Goal: Communication & Community: Answer question/provide support

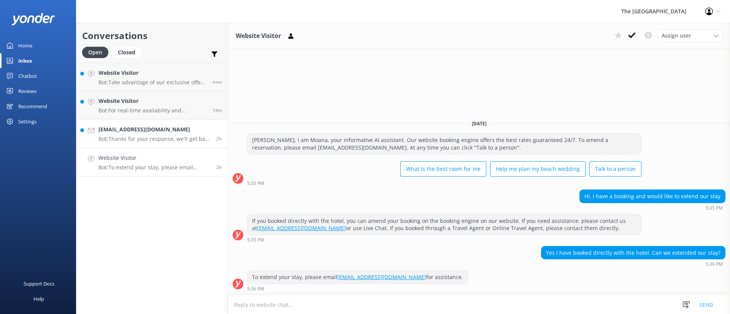
click at [150, 123] on link "[EMAIL_ADDRESS][DOMAIN_NAME] Bot: Thanks for your response, we'll get back to y…" at bounding box center [151, 134] width 151 height 29
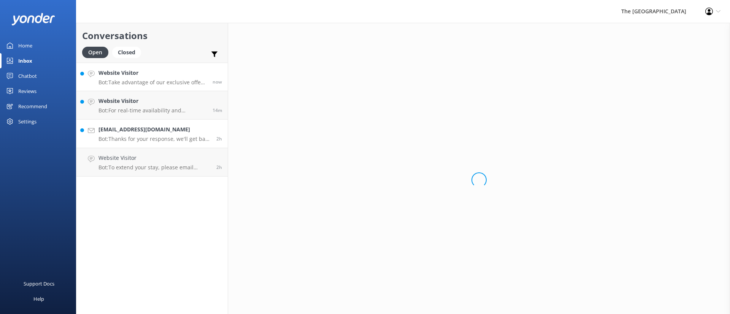
drag, startPoint x: 149, startPoint y: 114, endPoint x: 155, endPoint y: 87, distance: 28.0
click at [149, 113] on link "Website Visitor Bot: For real-time availability and accommodation bookings, ple…" at bounding box center [151, 105] width 151 height 29
click at [156, 74] on h4 "Website Visitor" at bounding box center [152, 73] width 108 height 8
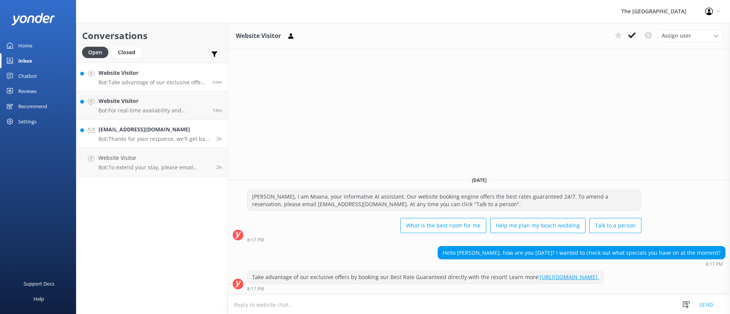
click at [165, 124] on link "[EMAIL_ADDRESS][DOMAIN_NAME] Bot: Thanks for your response, we'll get back to y…" at bounding box center [151, 134] width 151 height 29
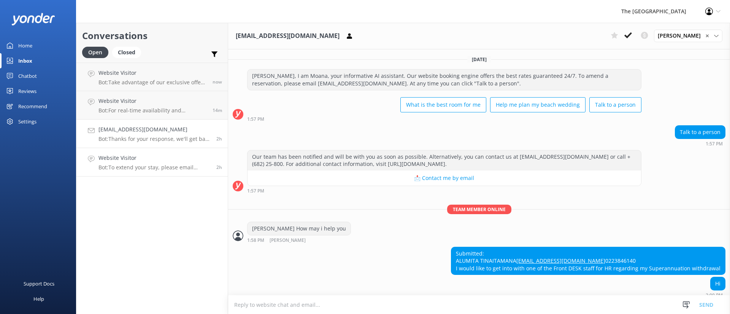
click at [179, 150] on link "Website Visitor Bot: To extend your stay, please email [EMAIL_ADDRESS][DOMAIN_N…" at bounding box center [151, 162] width 151 height 29
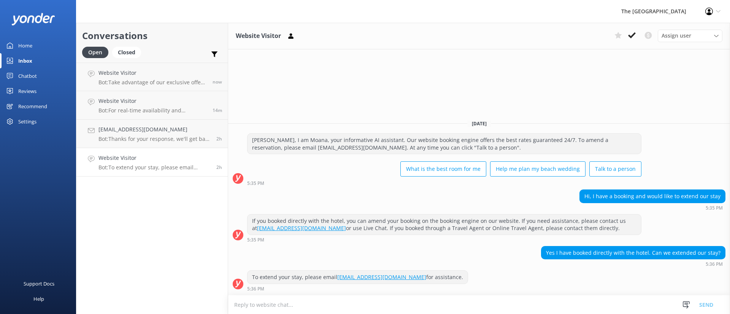
click at [188, 163] on div "Website Visitor Bot: To extend your stay, please email [EMAIL_ADDRESS][DOMAIN_N…" at bounding box center [154, 162] width 112 height 17
